Goal: Task Accomplishment & Management: Manage account settings

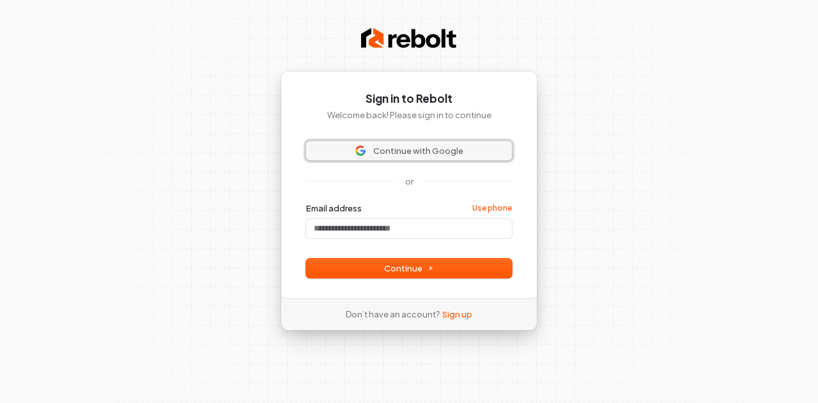
click at [389, 150] on span "Continue with Google" at bounding box center [418, 150] width 90 height 11
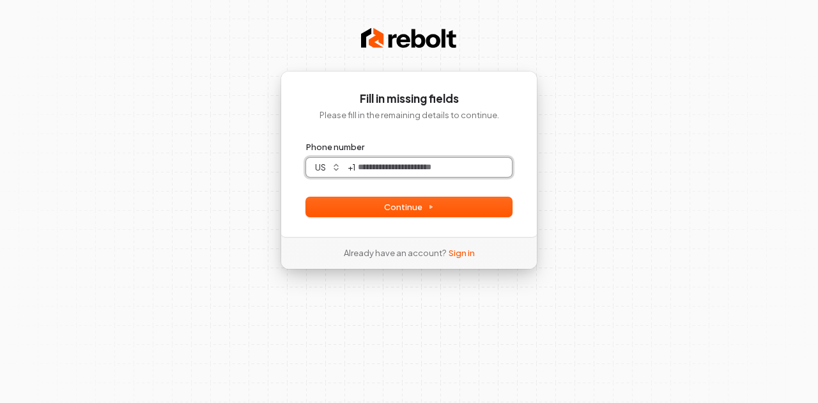
click at [450, 165] on input "Phone number" at bounding box center [433, 167] width 156 height 19
click at [447, 202] on button "Continue" at bounding box center [409, 206] width 206 height 19
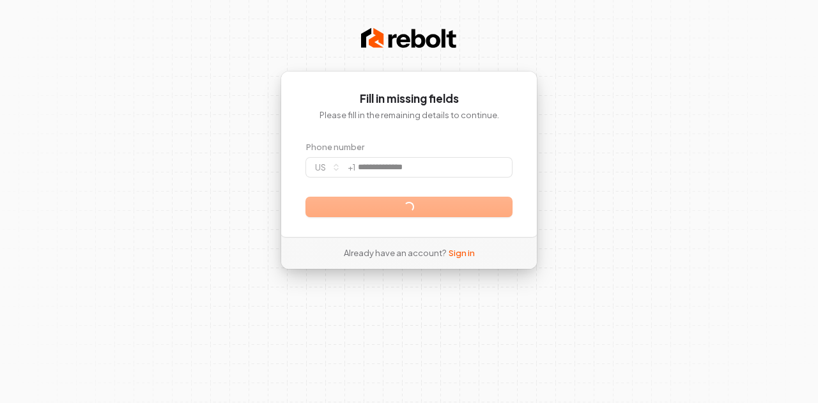
type input "**********"
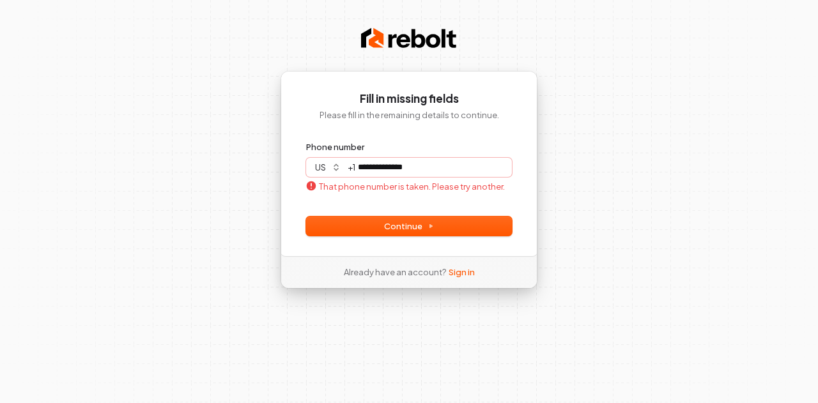
click at [457, 271] on link "Sign in" at bounding box center [461, 271] width 26 height 11
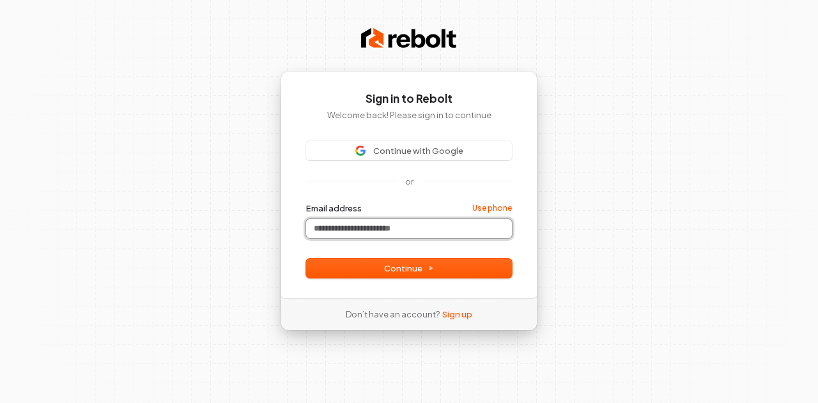
click at [416, 227] on input "Email address" at bounding box center [409, 228] width 206 height 19
click at [480, 271] on button "Continue" at bounding box center [409, 268] width 206 height 19
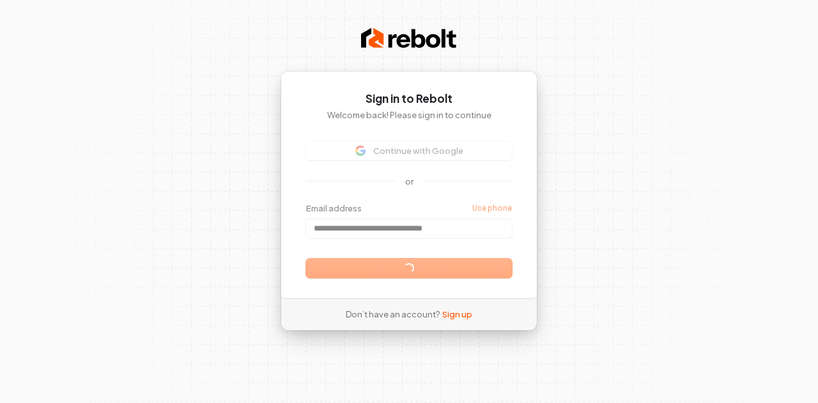
type input "**********"
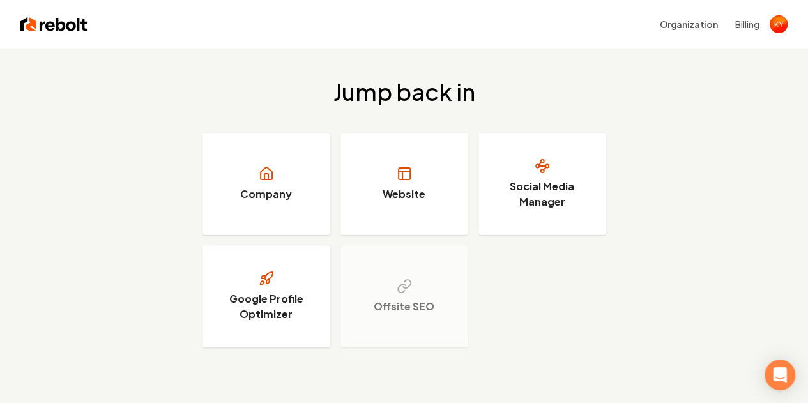
click at [395, 198] on h3 "Website" at bounding box center [404, 194] width 43 height 15
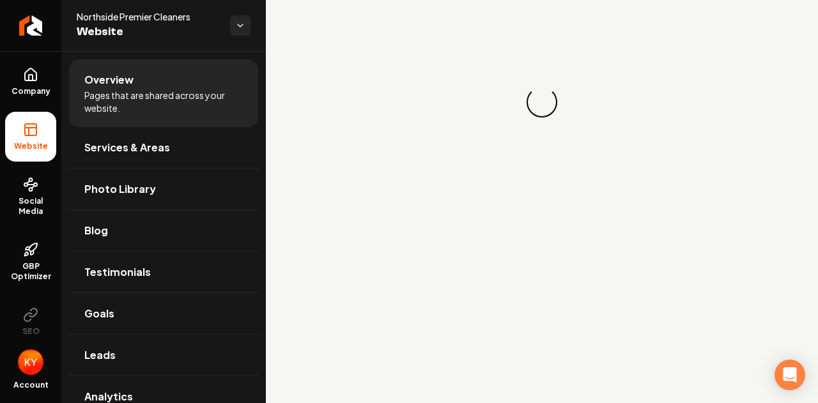
click at [28, 84] on link "Company" at bounding box center [30, 82] width 51 height 50
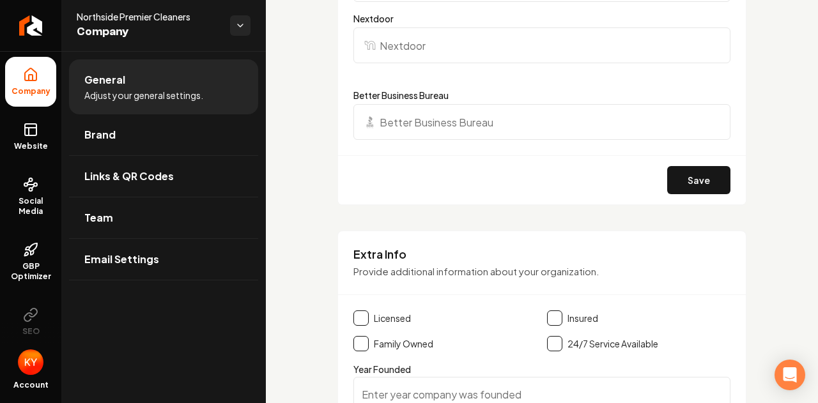
scroll to position [1932, 0]
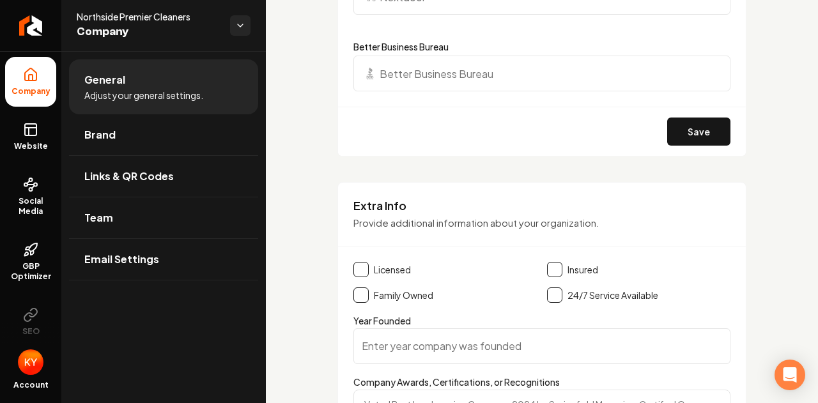
click at [123, 139] on link "Brand" at bounding box center [163, 134] width 189 height 41
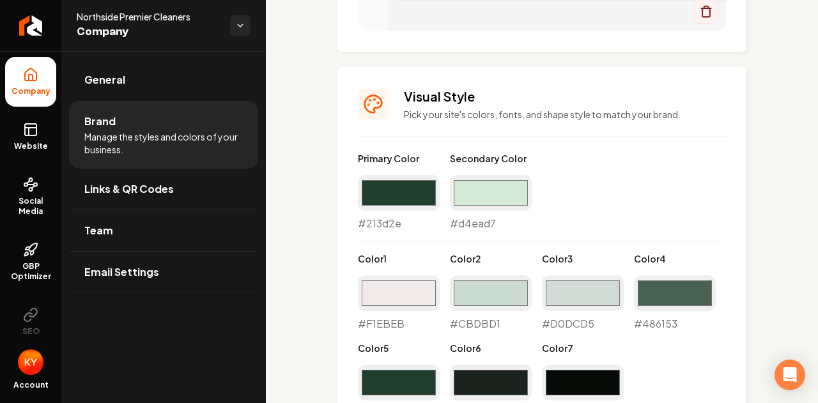
scroll to position [931, 0]
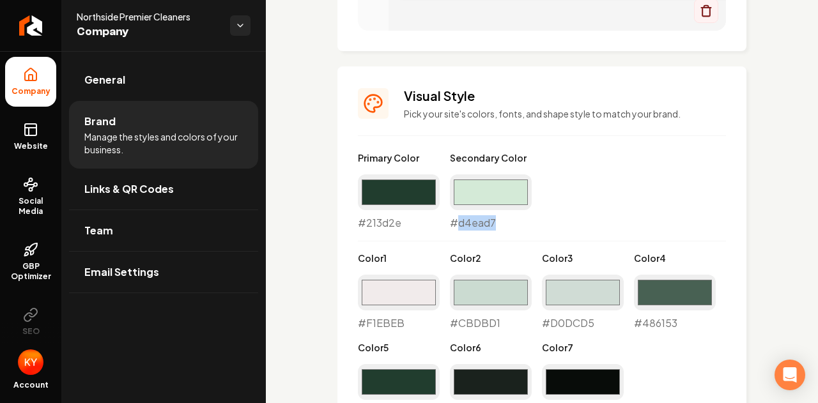
drag, startPoint x: 500, startPoint y: 220, endPoint x: 455, endPoint y: 224, distance: 44.9
click at [455, 224] on div "#d4ead7 #d4ead7" at bounding box center [491, 202] width 82 height 56
copy div "d4ead7"
drag, startPoint x: 411, startPoint y: 227, endPoint x: 365, endPoint y: 226, distance: 46.0
click at [365, 226] on div "#213d2e #213d2e" at bounding box center [399, 202] width 82 height 56
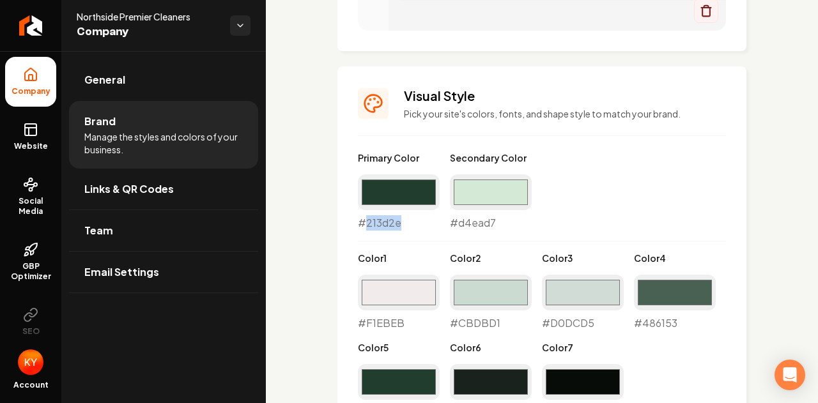
copy div "213d2e"
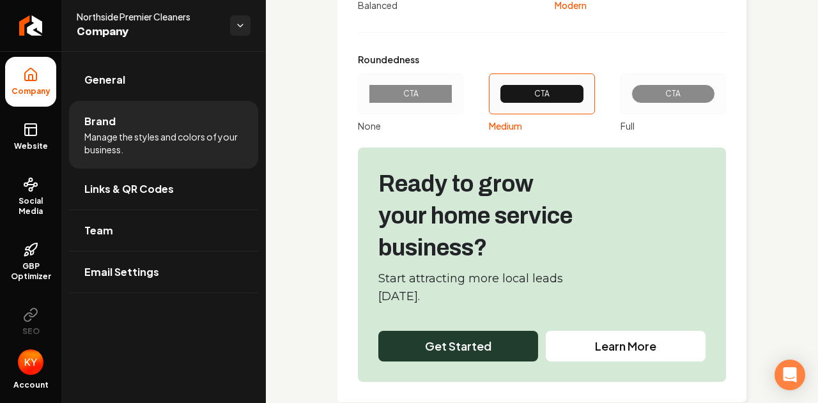
scroll to position [1586, 0]
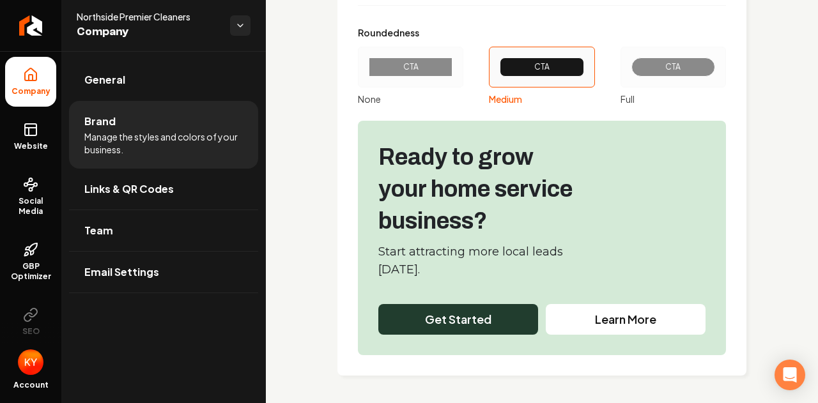
click at [134, 84] on link "General" at bounding box center [163, 79] width 189 height 41
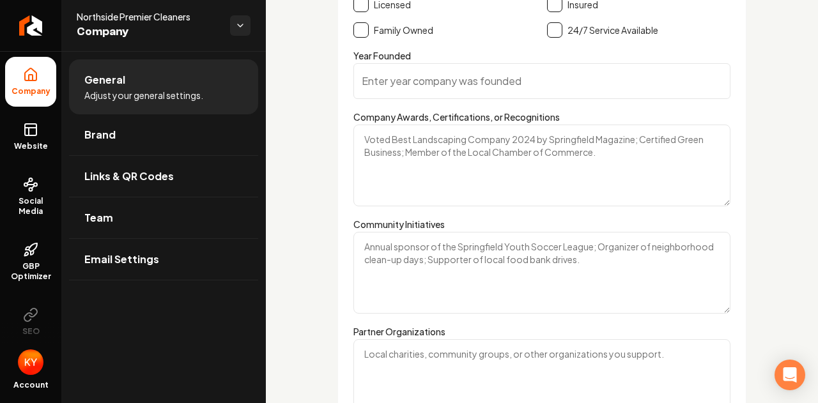
scroll to position [1803, 0]
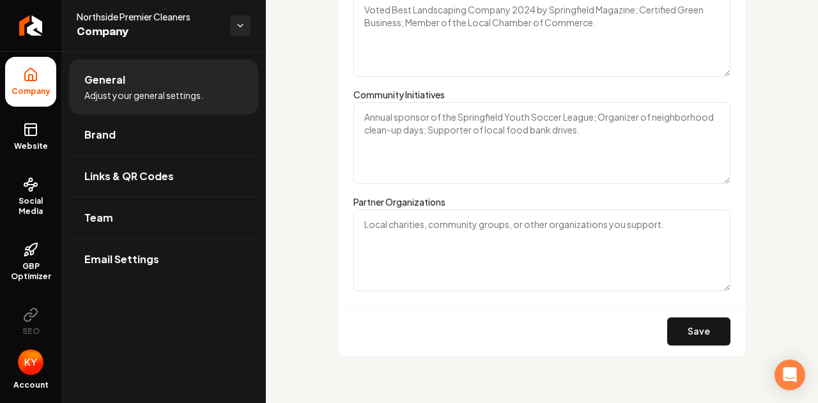
click at [135, 145] on link "Brand" at bounding box center [163, 134] width 189 height 41
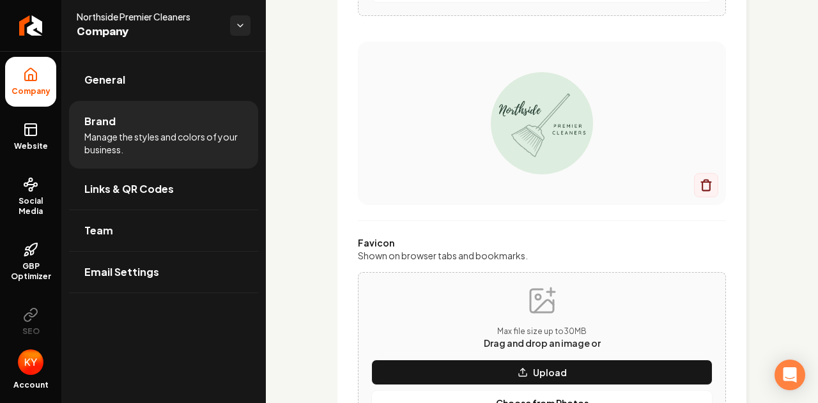
scroll to position [1586, 0]
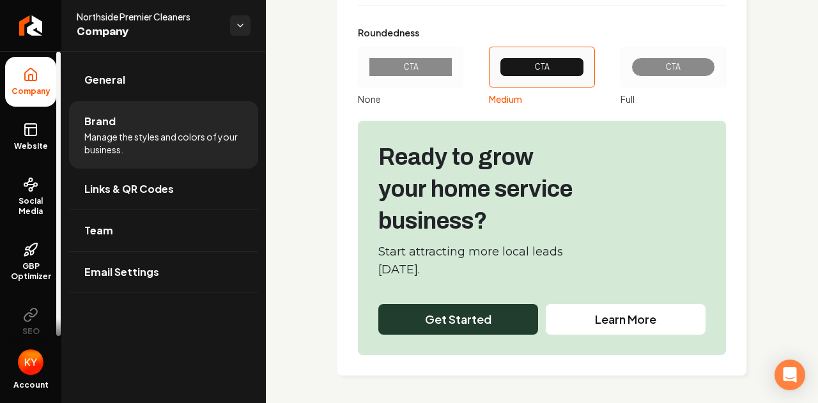
click at [29, 133] on icon at bounding box center [29, 132] width 0 height 8
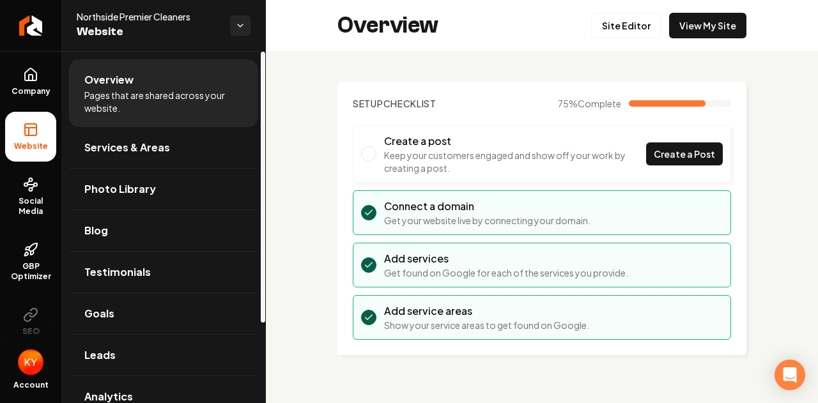
click at [134, 148] on span "Services & Areas" at bounding box center [127, 147] width 86 height 15
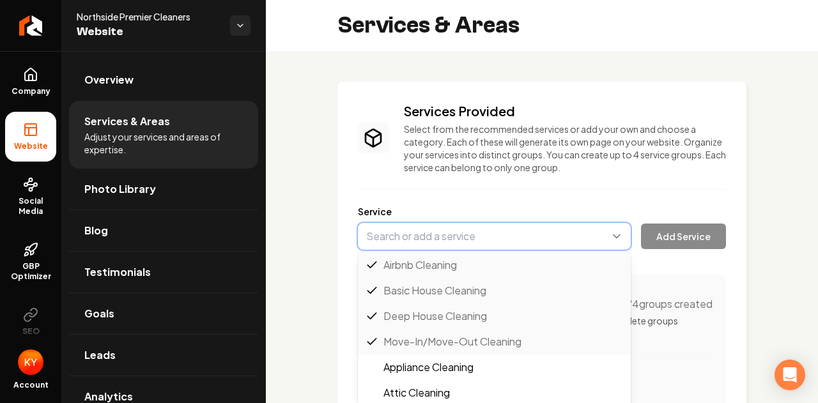
click at [470, 228] on button "Main content area" at bounding box center [494, 236] width 273 height 27
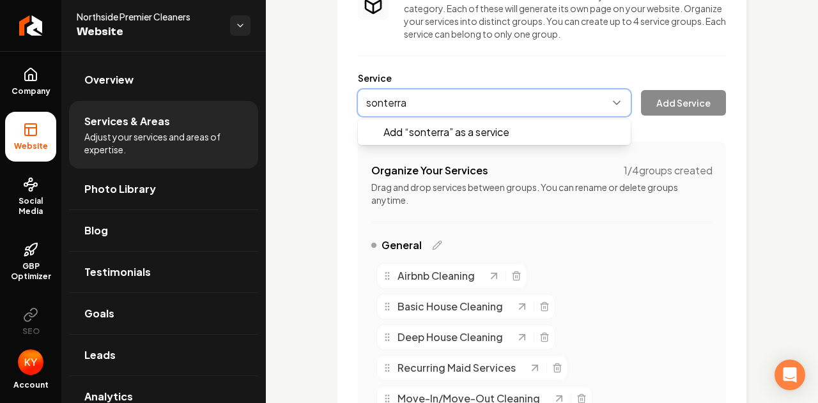
scroll to position [135, 0]
type input "s"
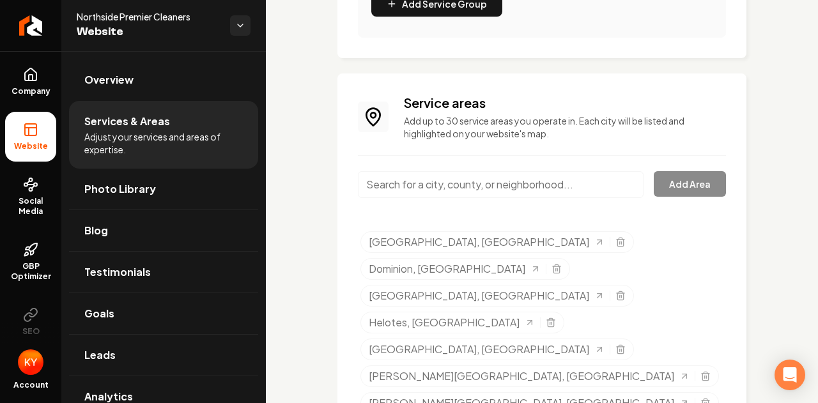
scroll to position [636, 0]
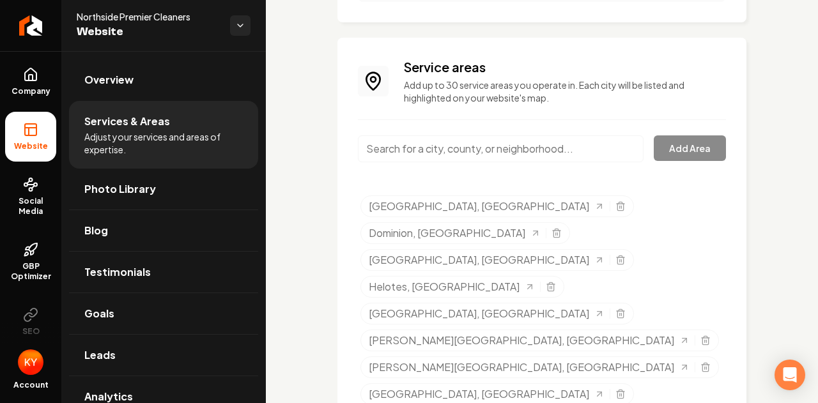
click at [461, 160] on input "Main content area" at bounding box center [501, 148] width 286 height 27
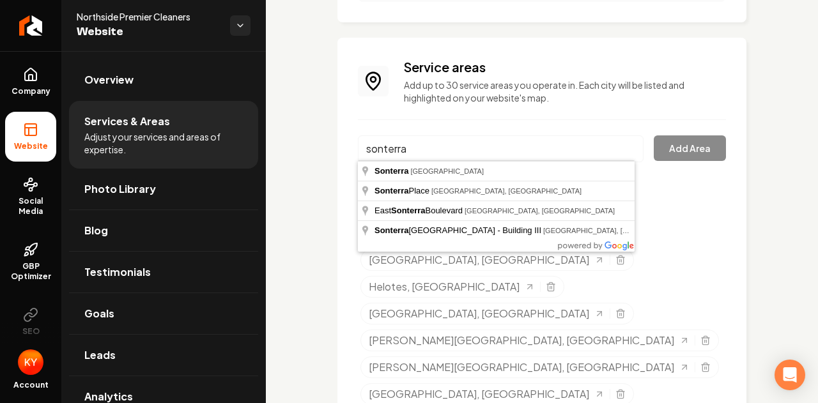
type input "Sonterra, TX"
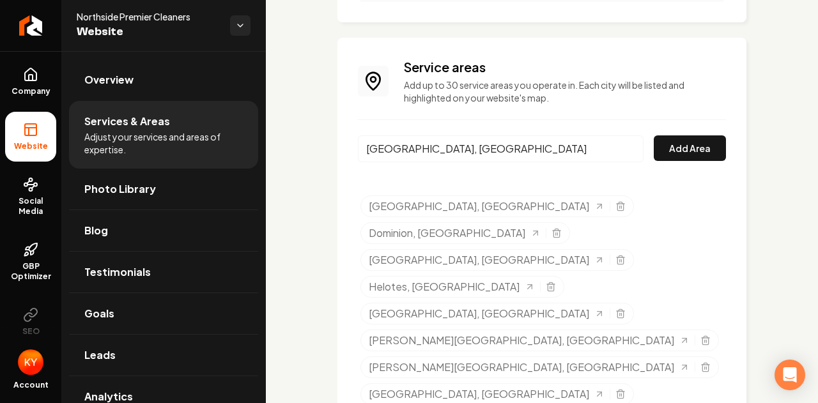
click at [706, 154] on button "Add Area" at bounding box center [689, 148] width 72 height 26
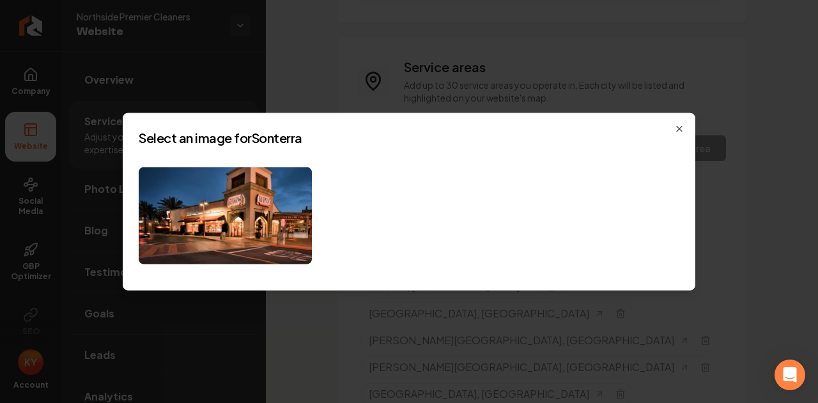
click at [257, 197] on img at bounding box center [225, 216] width 173 height 98
